Goal: Task Accomplishment & Management: Use online tool/utility

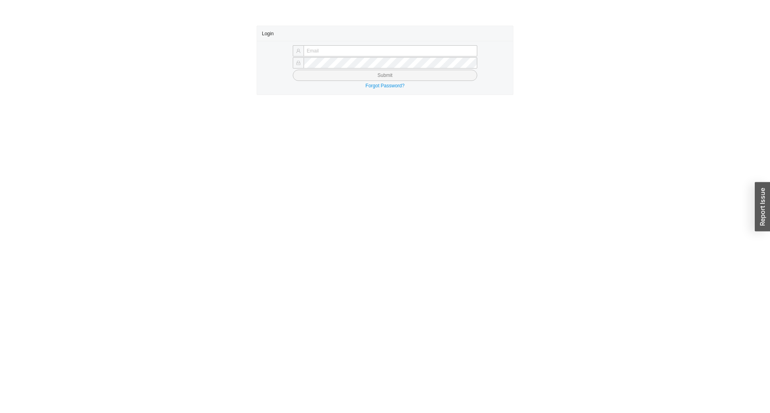
type input "yossi@asbathnj.com"
click at [323, 77] on button "Submit" at bounding box center [385, 75] width 184 height 11
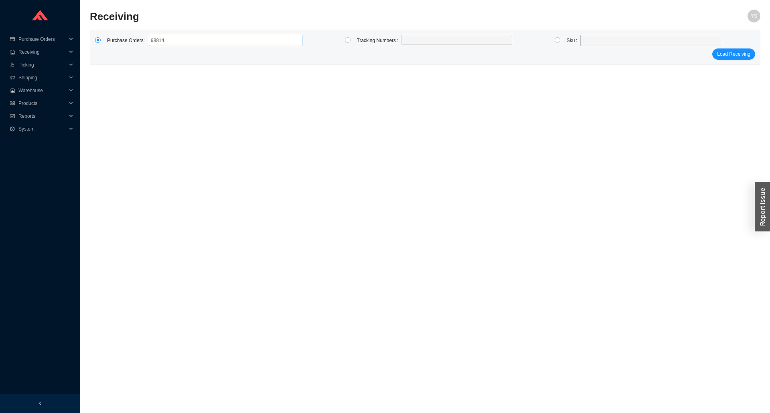
type input "988142"
click button "Load Receiving" at bounding box center [733, 54] width 43 height 11
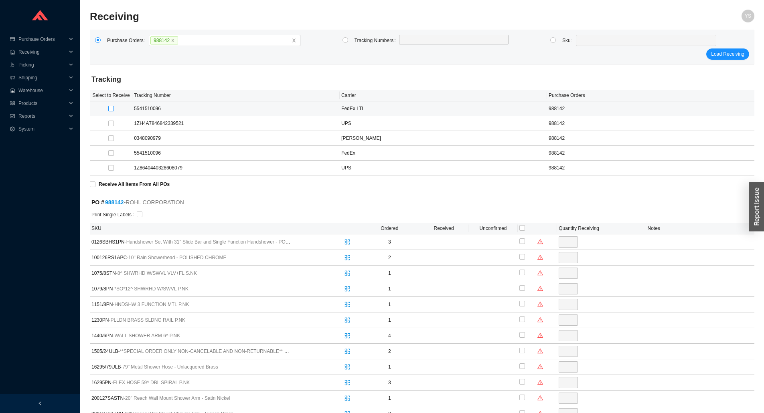
click at [110, 105] on label at bounding box center [111, 109] width 6 height 8
click at [110, 106] on input "checkbox" at bounding box center [111, 109] width 6 height 6
checkbox input "true"
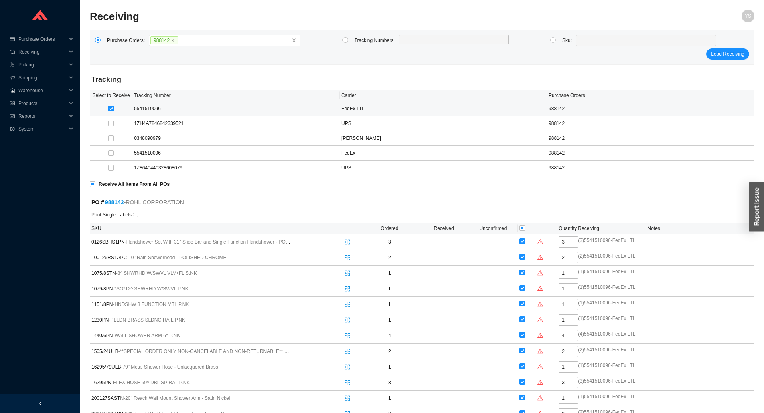
checkbox input "true"
type input "3"
checkbox input "true"
type input "2"
checkbox input "true"
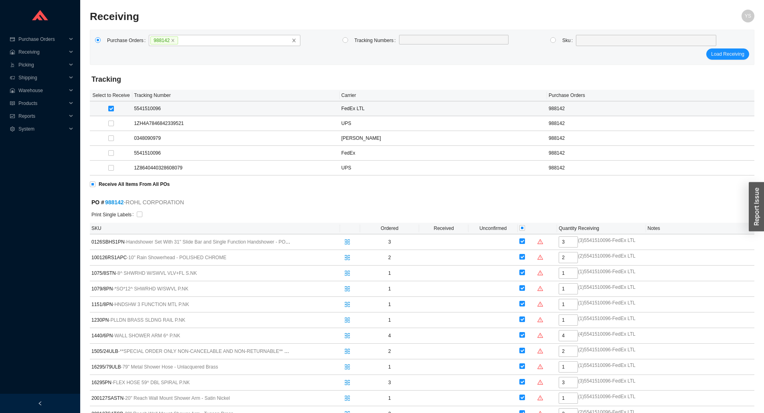
type input "1"
checkbox input "true"
type input "1"
checkbox input "true"
type input "1"
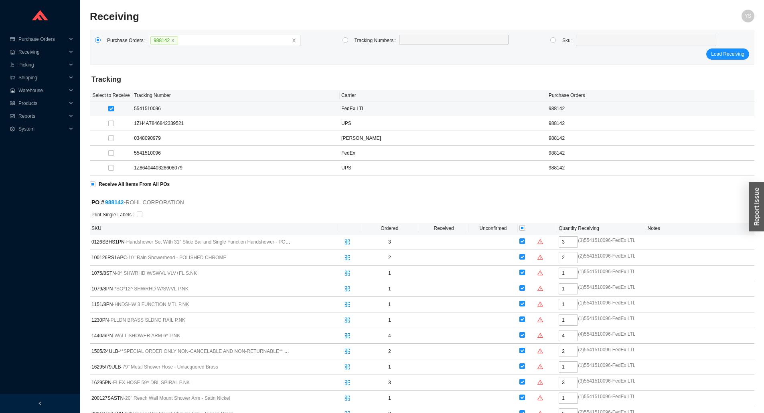
checkbox input "true"
type input "1"
checkbox input "true"
type input "4"
checkbox input "true"
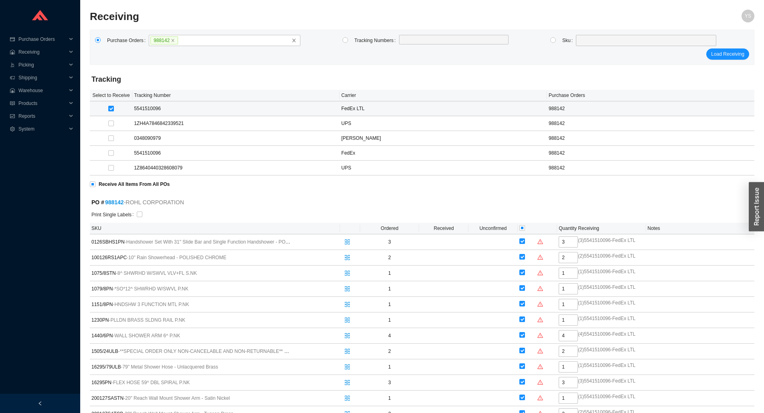
type input "2"
checkbox input "true"
type input "1"
checkbox input "true"
type input "3"
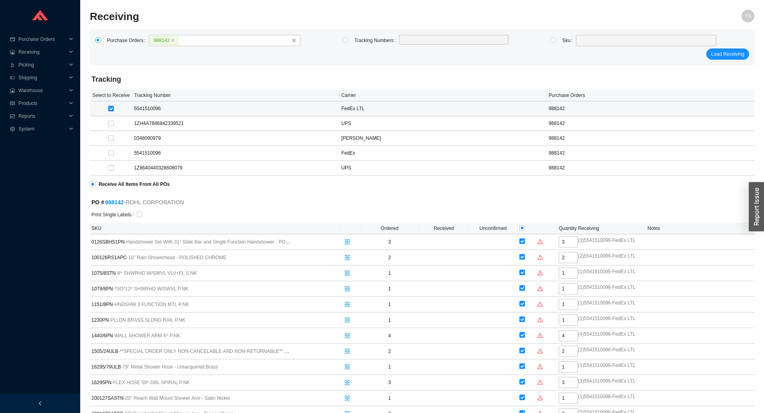
checkbox input "true"
type input "1"
checkbox input "true"
type input "2"
checkbox input "true"
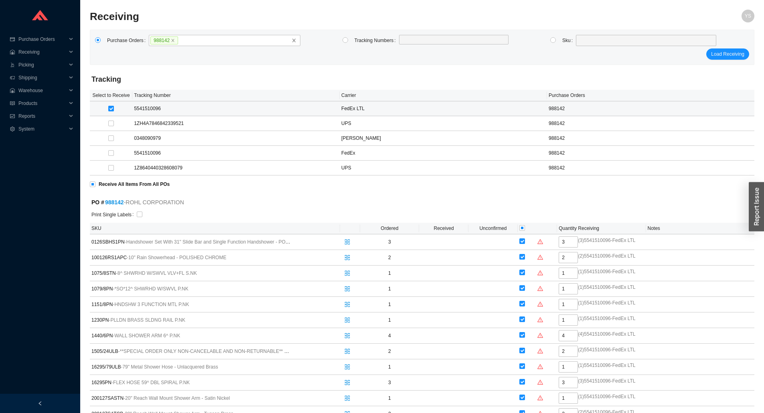
type input "1"
checkbox input "true"
type input "1"
checkbox input "true"
type input "1"
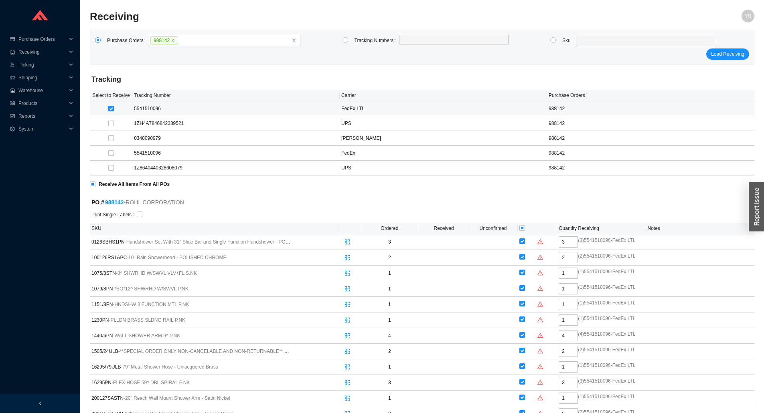
checkbox input "true"
type input "1"
checkbox input "true"
type input "1"
checkbox input "true"
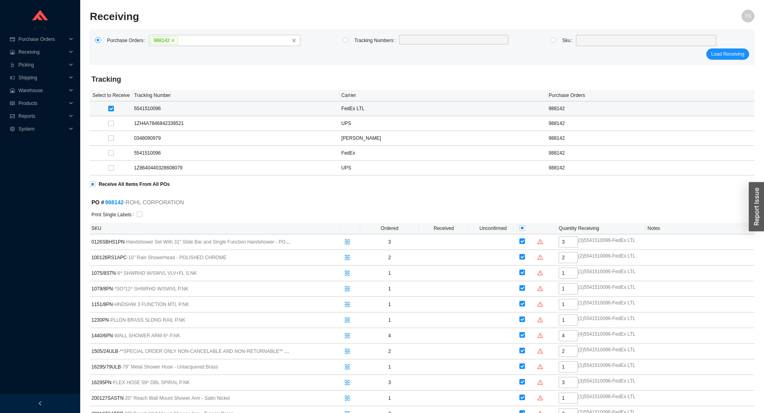
type input "6"
checkbox input "true"
type input "1"
checkbox input "true"
type input "1"
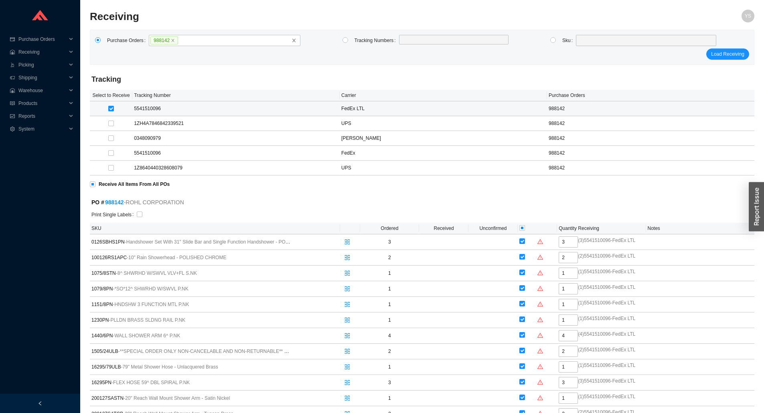
checkbox input "true"
type input "4"
checkbox input "true"
type input "2"
checkbox input "true"
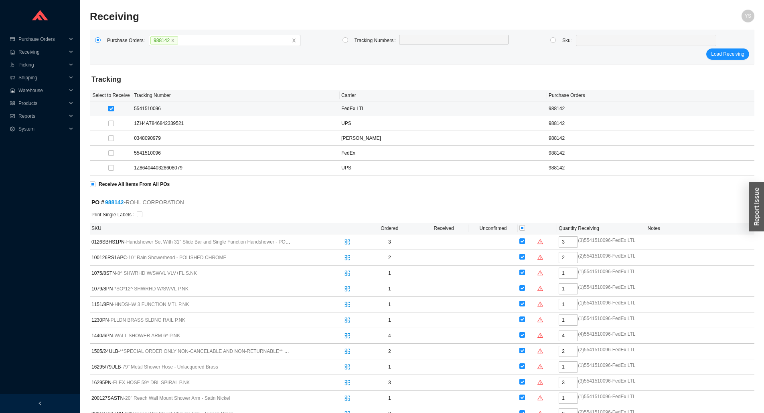
type input "1"
checkbox input "true"
type input "2"
checkbox input "true"
type input "2"
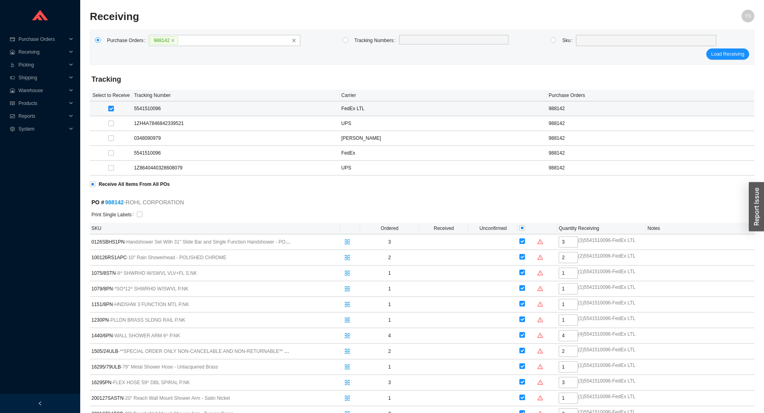
checkbox input "true"
type input "1"
checkbox input "true"
type input "6"
checkbox input "true"
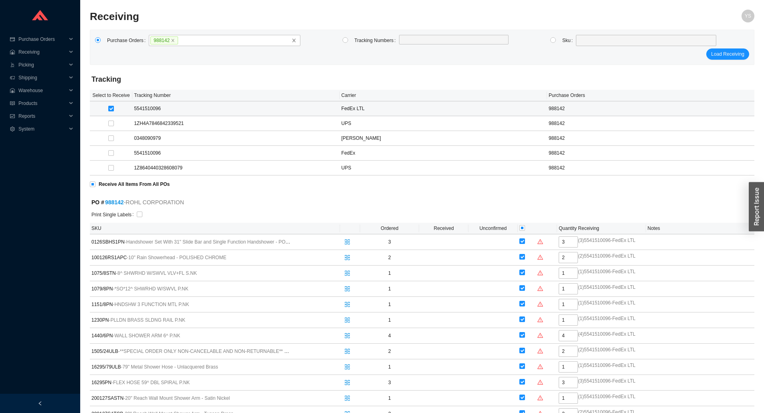
type input "1"
checkbox input "true"
type input "1"
checkbox input "true"
type input "1"
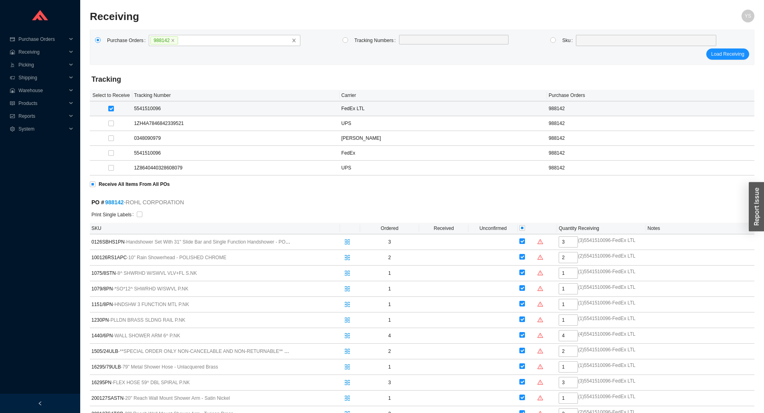
checkbox input "true"
type input "1"
checkbox input "true"
type input "1"
checkbox input "true"
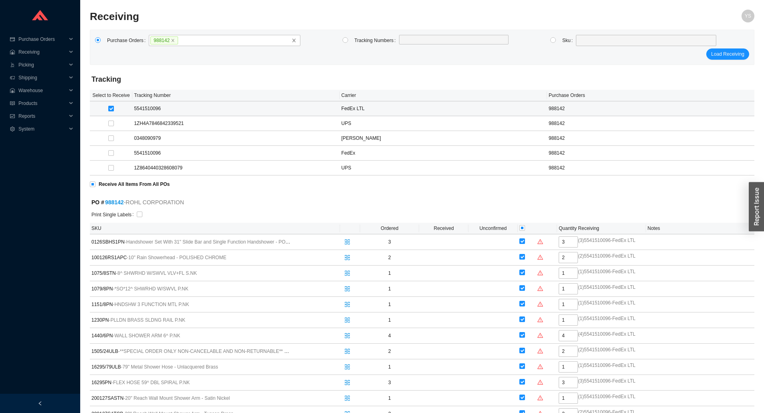
type input "1"
checkbox input "true"
type input "1"
checkbox input "true"
type input "1"
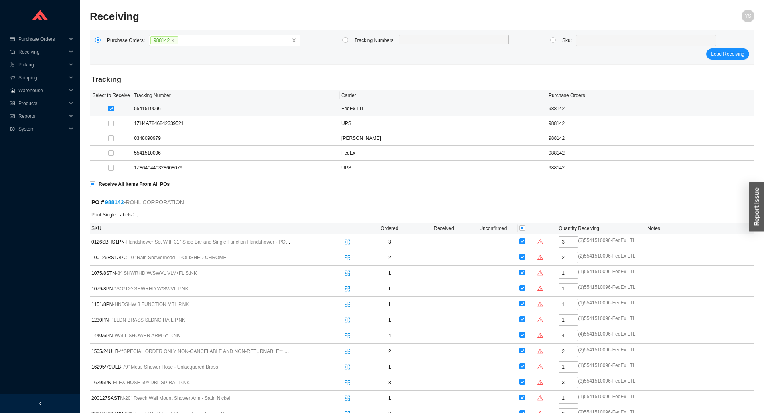
checkbox input "true"
type input "1"
checkbox input "true"
type input "1"
checkbox input "true"
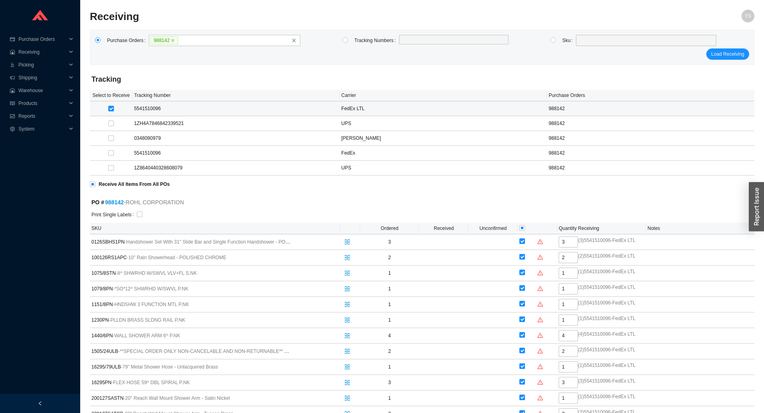
type input "1"
checkbox input "true"
type input "1"
checkbox input "true"
type input "2"
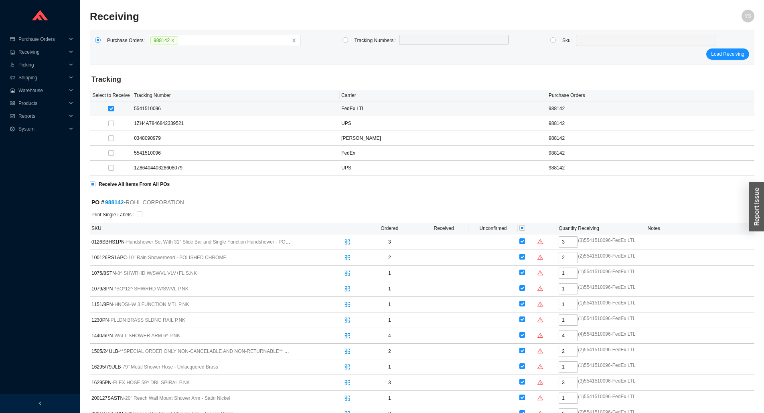
checkbox input "true"
type input "1"
checkbox input "true"
type input "2"
checkbox input "true"
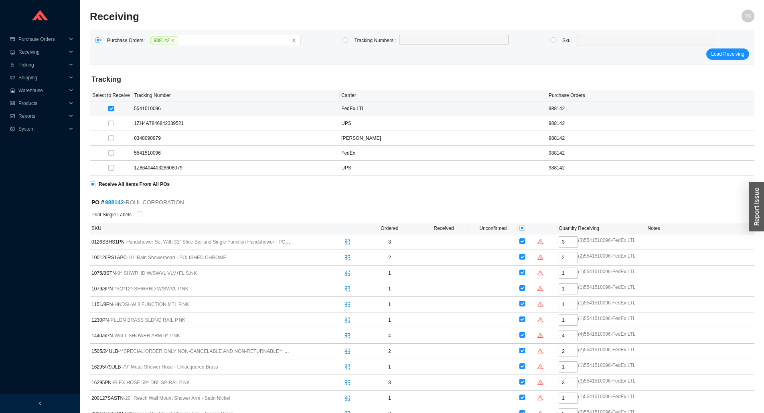
type input "1"
checkbox input "true"
type input "1"
checkbox input "true"
type input "1"
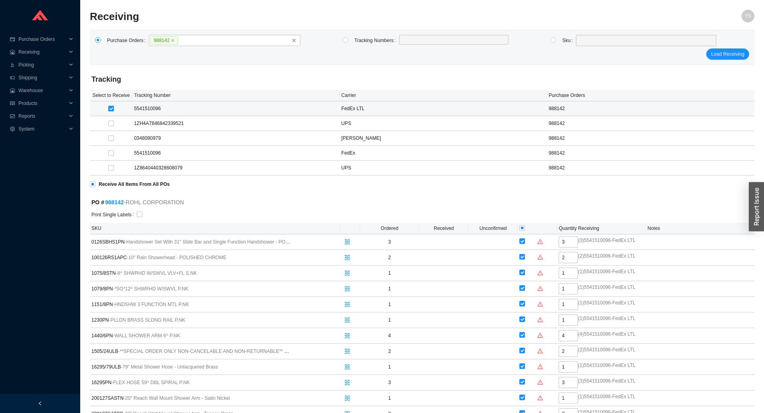
checkbox input "true"
type input "1"
checkbox input "true"
type input "2"
checkbox input "true"
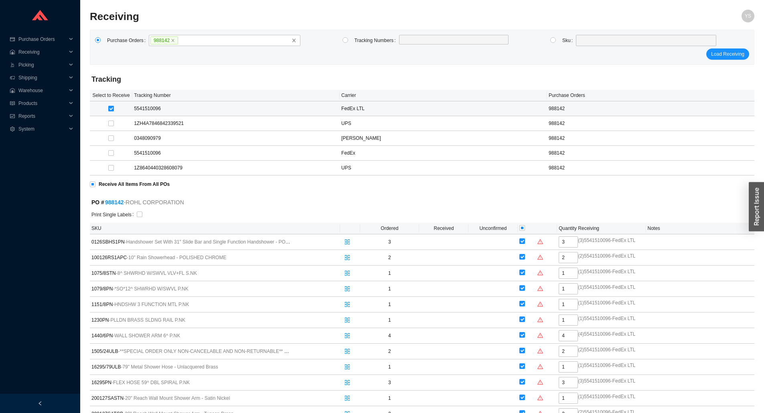
type input "1"
checkbox input "true"
type input "6"
checkbox input "true"
type input "1"
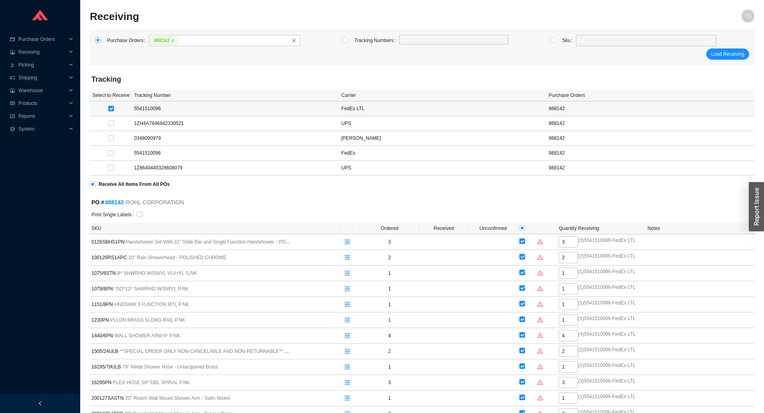
checkbox input "true"
type input "2"
checkbox input "true"
type input "2"
checkbox input "true"
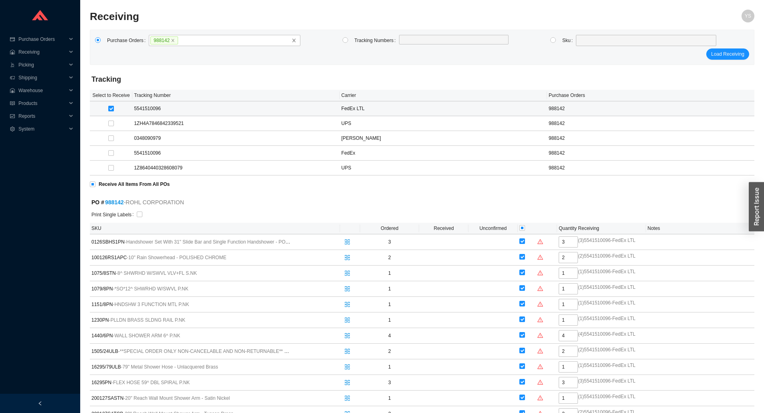
type input "2"
checkbox input "true"
type input "2"
checkbox input "true"
type input "2"
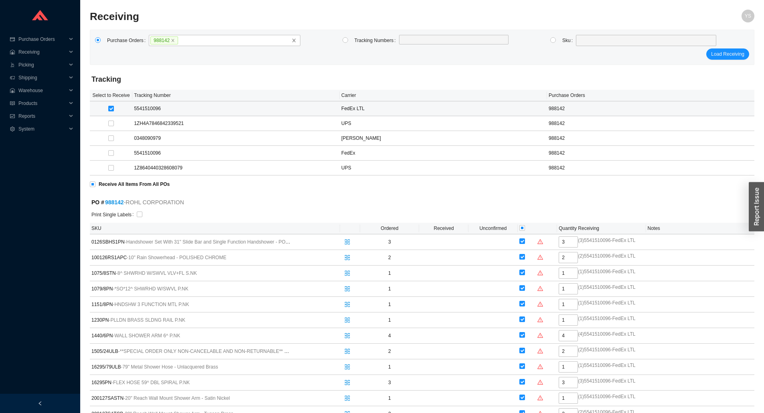
checkbox input "true"
type input "3"
checkbox input "true"
type input "2"
checkbox input "true"
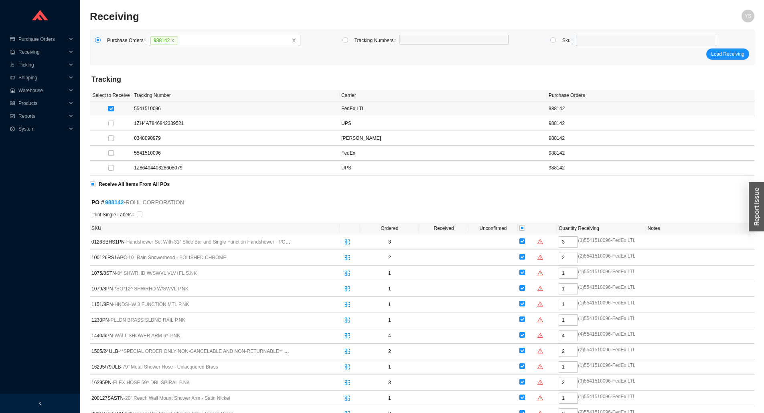
type input "1"
checkbox input "true"
type input "3"
checkbox input "true"
type input "2"
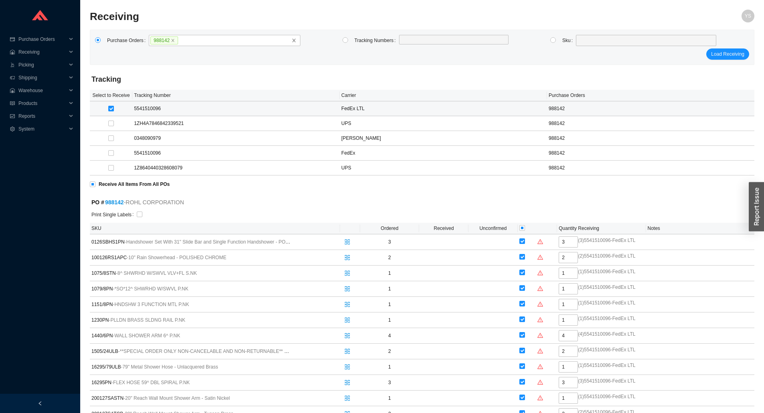
checkbox input "true"
type input "2"
checkbox input "true"
type input "1"
checkbox input "true"
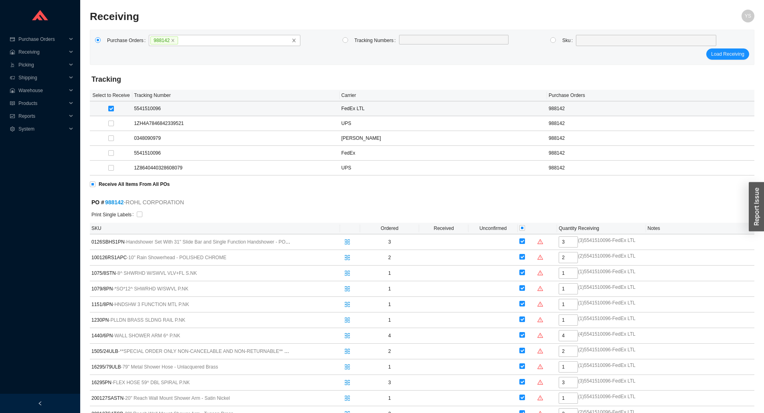
type input "1"
checkbox input "true"
type input "10"
checkbox input "true"
type input "2"
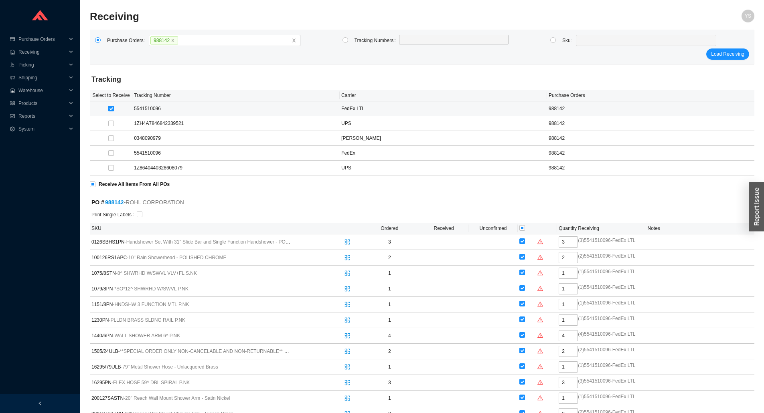
checkbox input "true"
type input "6"
checkbox input "true"
type input "1"
checkbox input "true"
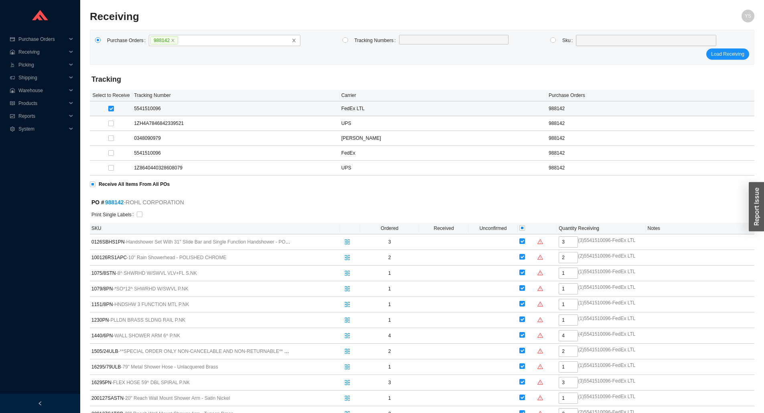
type input "1"
checkbox input "true"
type input "2"
checkbox input "true"
type input "1"
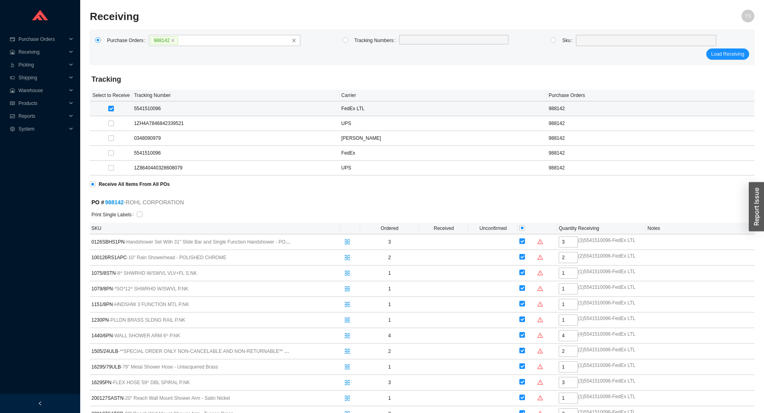
checkbox input "true"
type input "3"
checkbox input "true"
type input "1"
checkbox input "true"
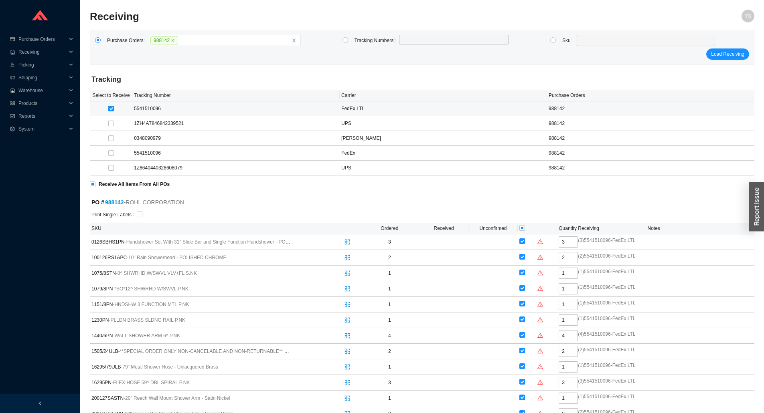
type input "1"
checkbox input "true"
type input "2"
checkbox input "true"
type input "1"
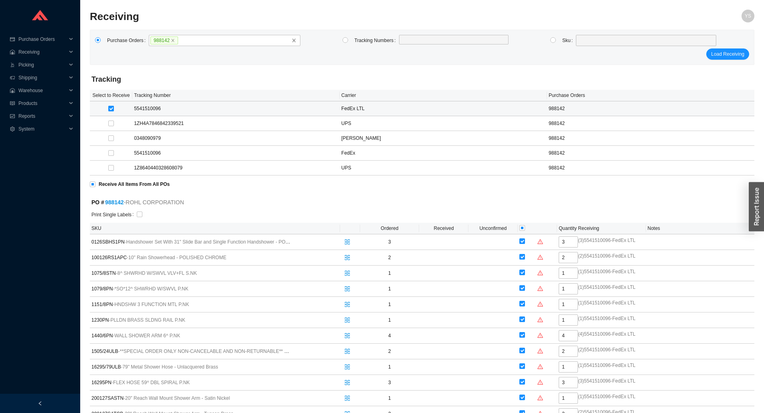
checkbox input "true"
type input "2"
checkbox input "true"
type input "1"
checkbox input "true"
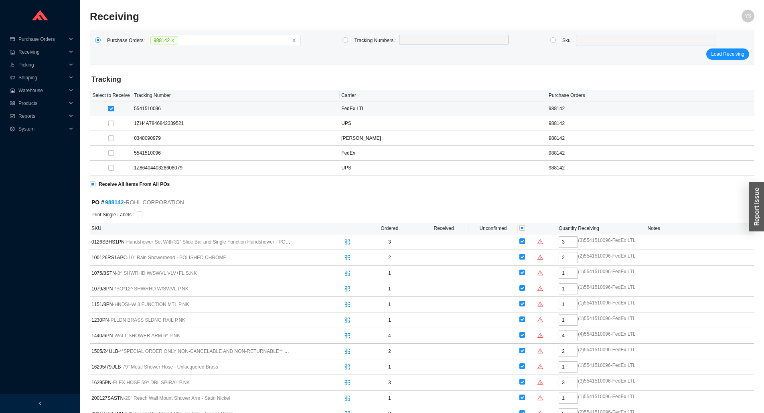
type input "1"
checkbox input "true"
type input "2"
checkbox input "true"
type input "1"
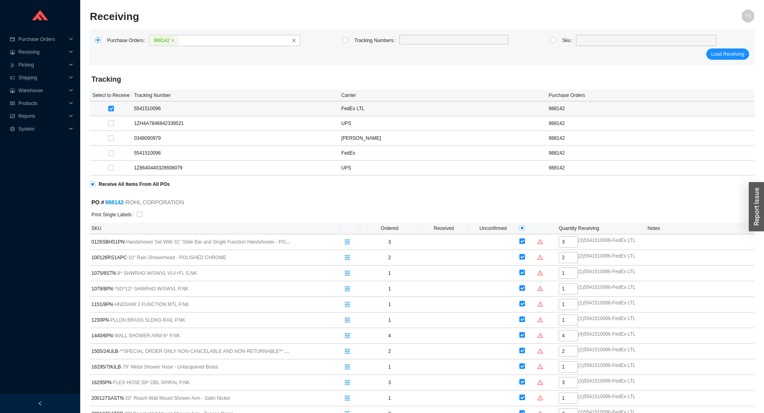
checkbox input "true"
type input "1"
checkbox input "true"
type input "1"
checkbox input "true"
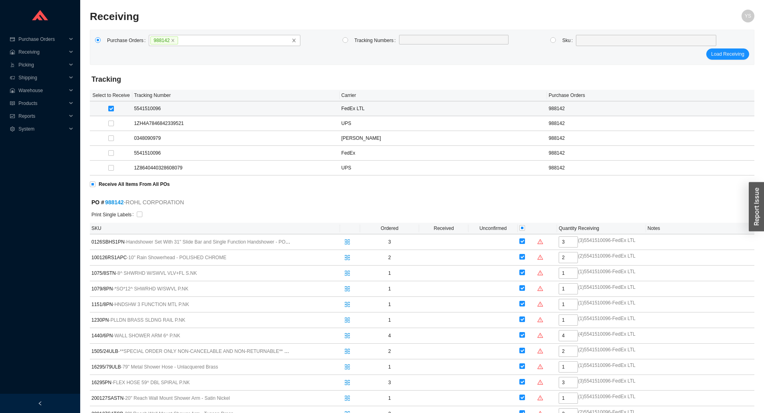
type input "1"
checkbox input "true"
type input "2"
checkbox input "true"
type input "1"
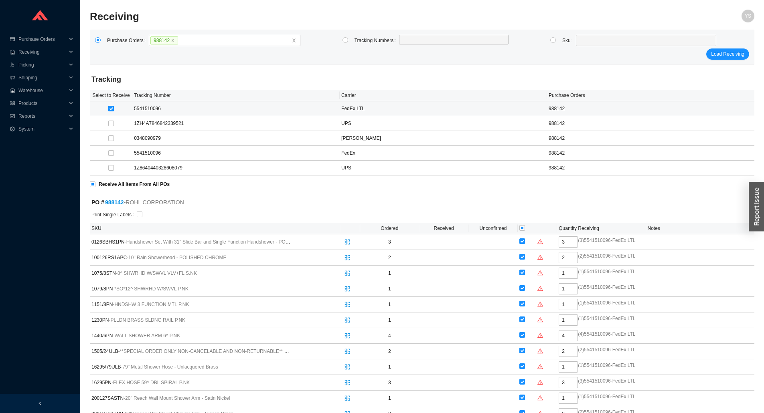
checkbox input "true"
type input "1"
checkbox input "true"
type input "1"
checkbox input "true"
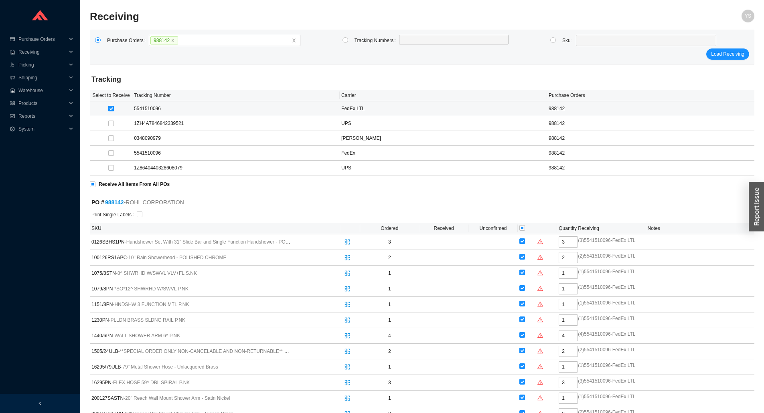
type input "2"
checkbox input "true"
type input "1"
checkbox input "true"
type input "1"
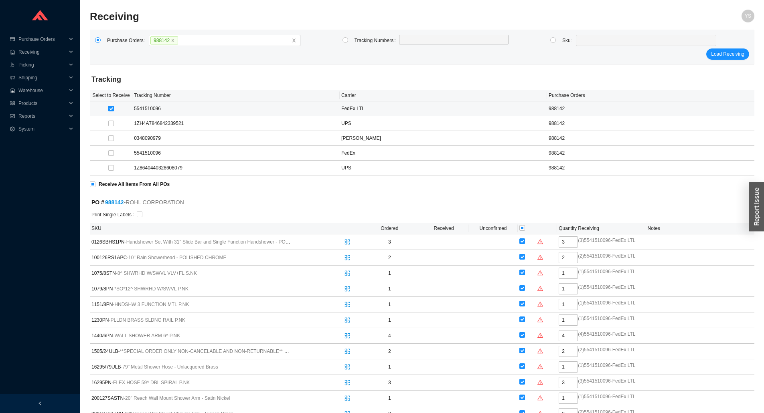
checkbox input "true"
type input "1"
checkbox input "true"
type input "1"
checkbox input "true"
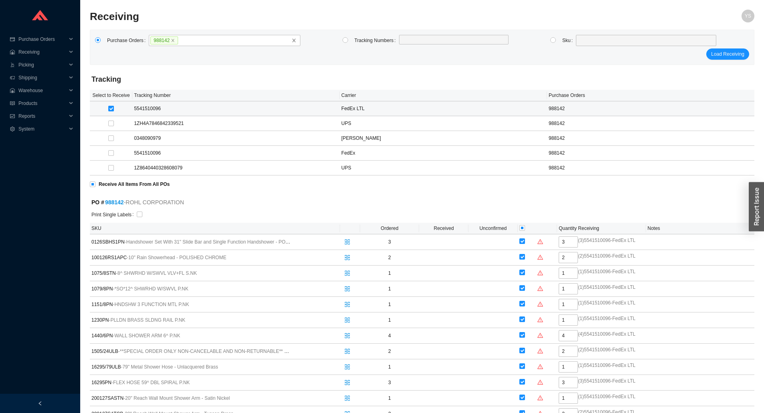
type input "1"
checkbox input "true"
type input "2"
checkbox input "true"
type input "1"
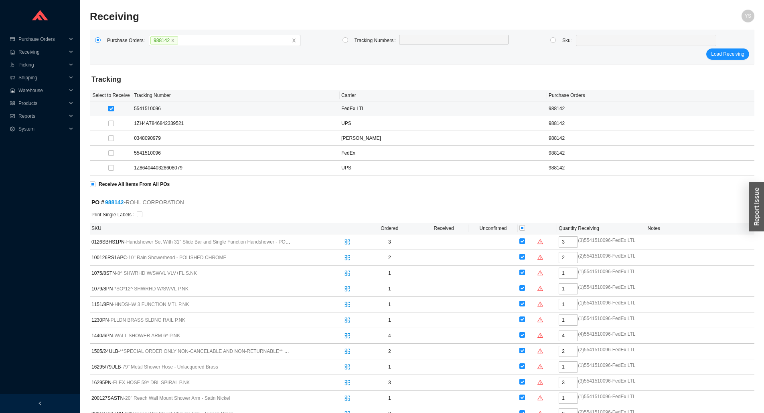
checkbox input "true"
type input "1"
checkbox input "true"
type input "1"
checkbox input "true"
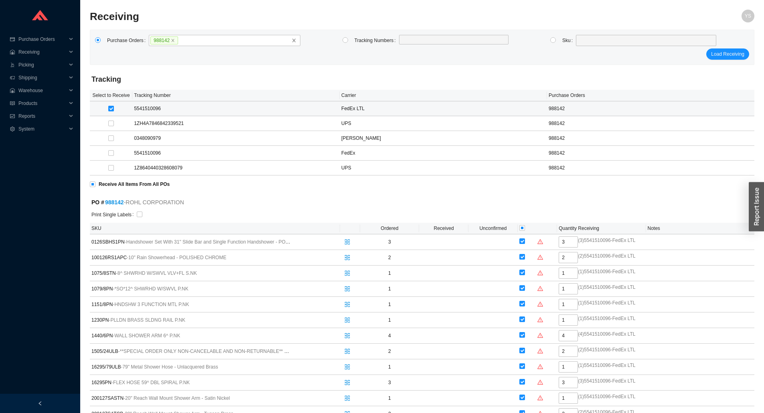
type input "1"
checkbox input "true"
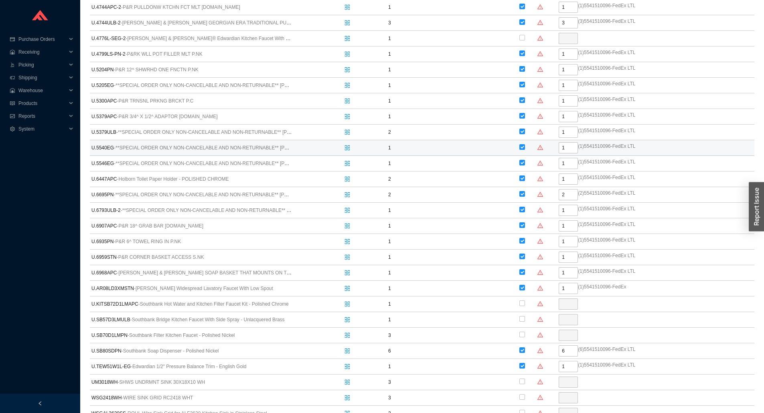
scroll to position [2287, 0]
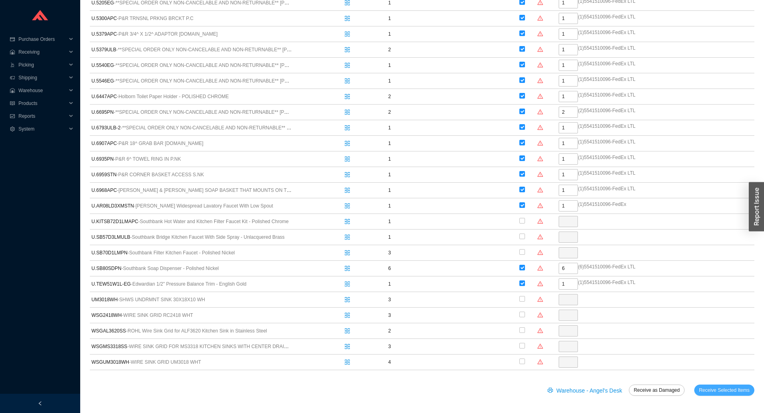
click at [721, 390] on span "Receive Selected Items" at bounding box center [724, 390] width 51 height 8
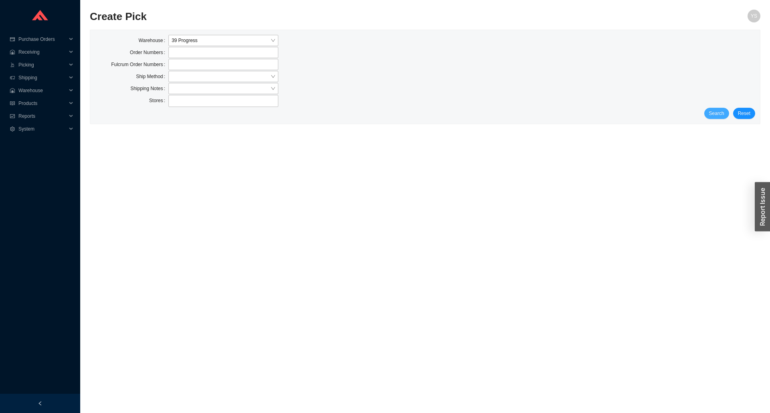
click at [715, 108] on button "Search" at bounding box center [716, 113] width 25 height 11
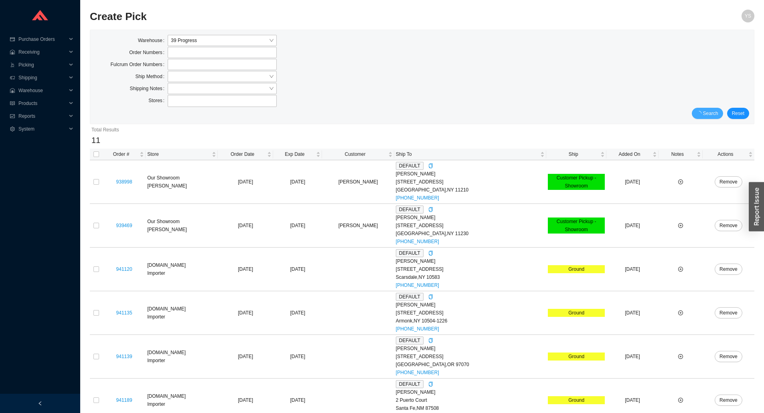
click at [717, 113] on span "Search" at bounding box center [710, 113] width 15 height 8
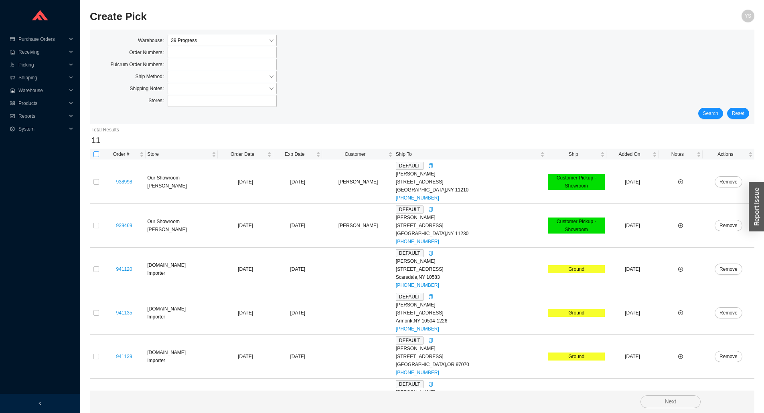
click at [97, 156] on input "checkbox" at bounding box center [96, 155] width 6 height 6
checkbox input "true"
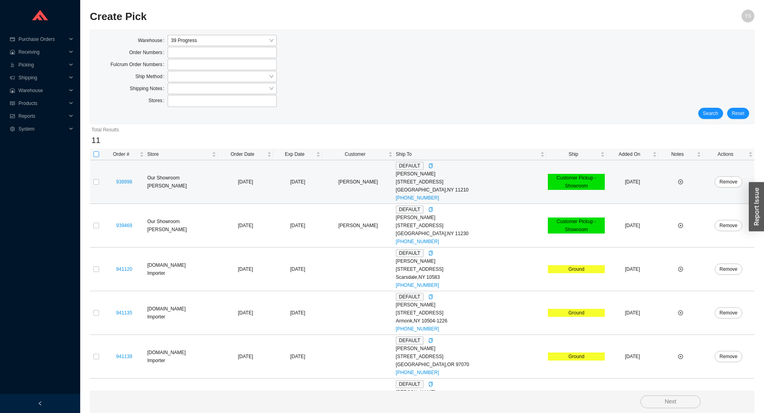
checkbox input "true"
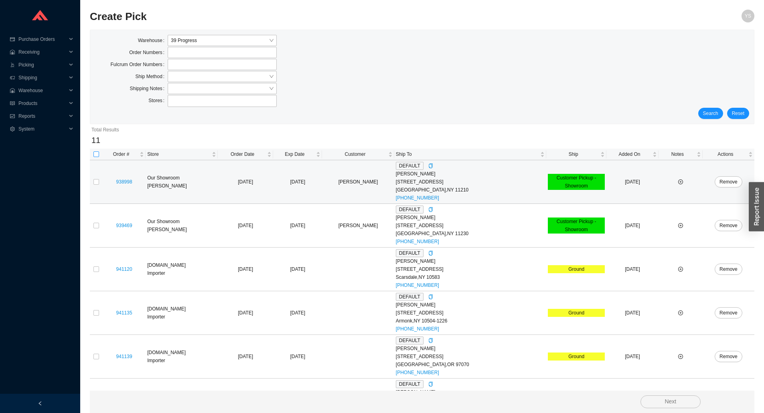
checkbox input "true"
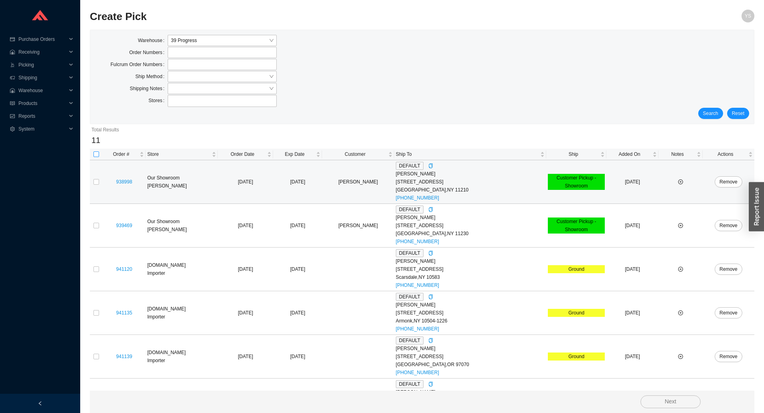
checkbox input "true"
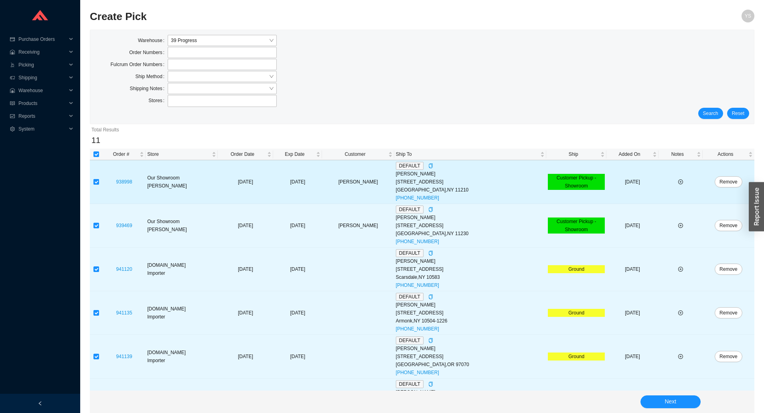
click at [97, 181] on td at bounding box center [96, 182] width 13 height 44
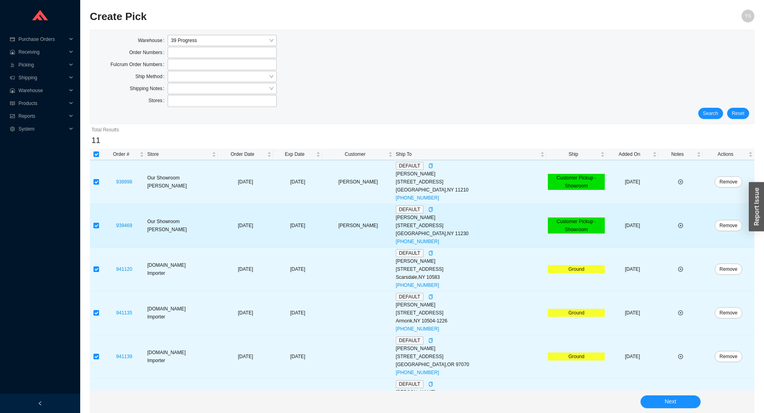
click at [97, 222] on td at bounding box center [96, 226] width 13 height 44
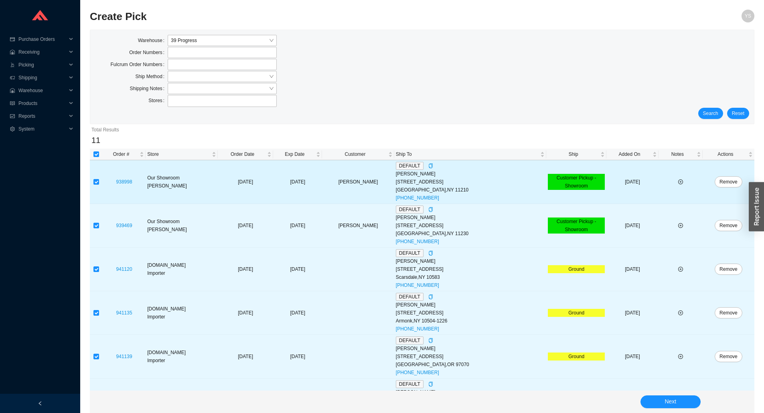
drag, startPoint x: 98, startPoint y: 223, endPoint x: 90, endPoint y: 201, distance: 23.8
click at [97, 223] on input "checkbox" at bounding box center [96, 226] width 6 height 6
checkbox input "false"
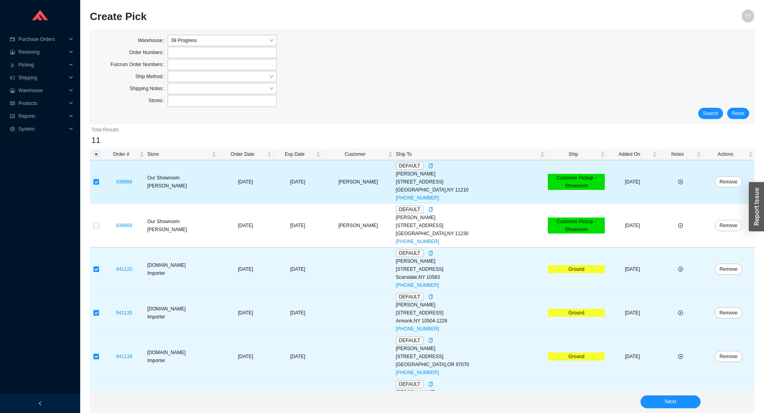
click at [96, 180] on input "checkbox" at bounding box center [96, 182] width 6 height 6
checkbox input "false"
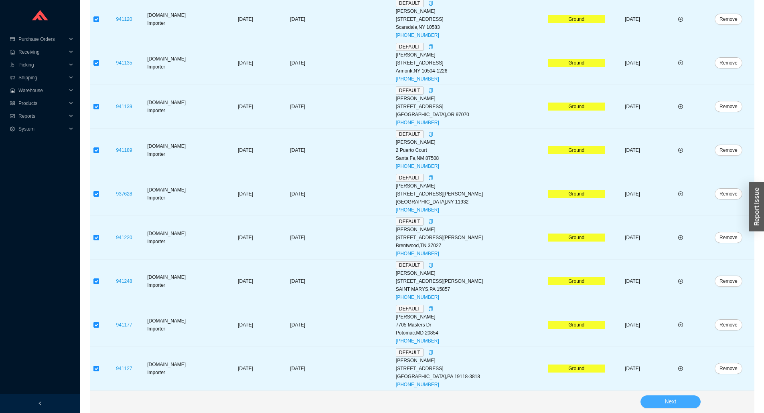
click at [670, 405] on span "Next" at bounding box center [670, 401] width 12 height 9
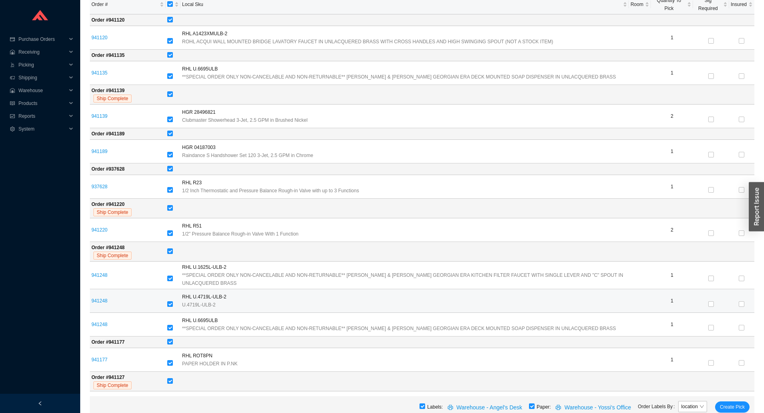
scroll to position [151, 0]
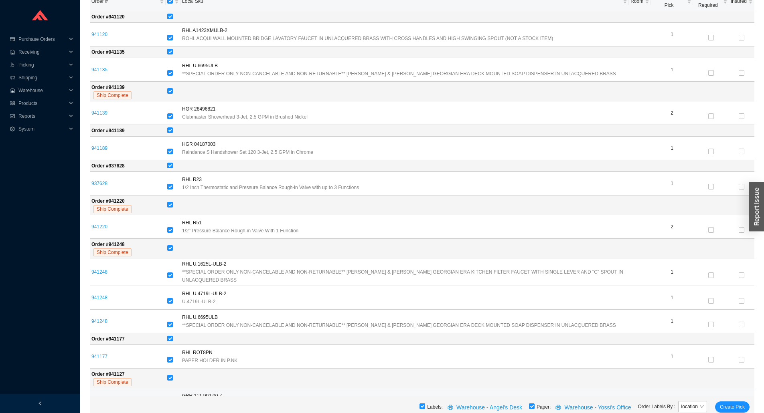
click at [173, 400] on input "checkbox" at bounding box center [170, 403] width 6 height 6
checkbox input "false"
click at [739, 406] on span "Create Pick" at bounding box center [731, 407] width 25 height 8
